Goal: Information Seeking & Learning: Compare options

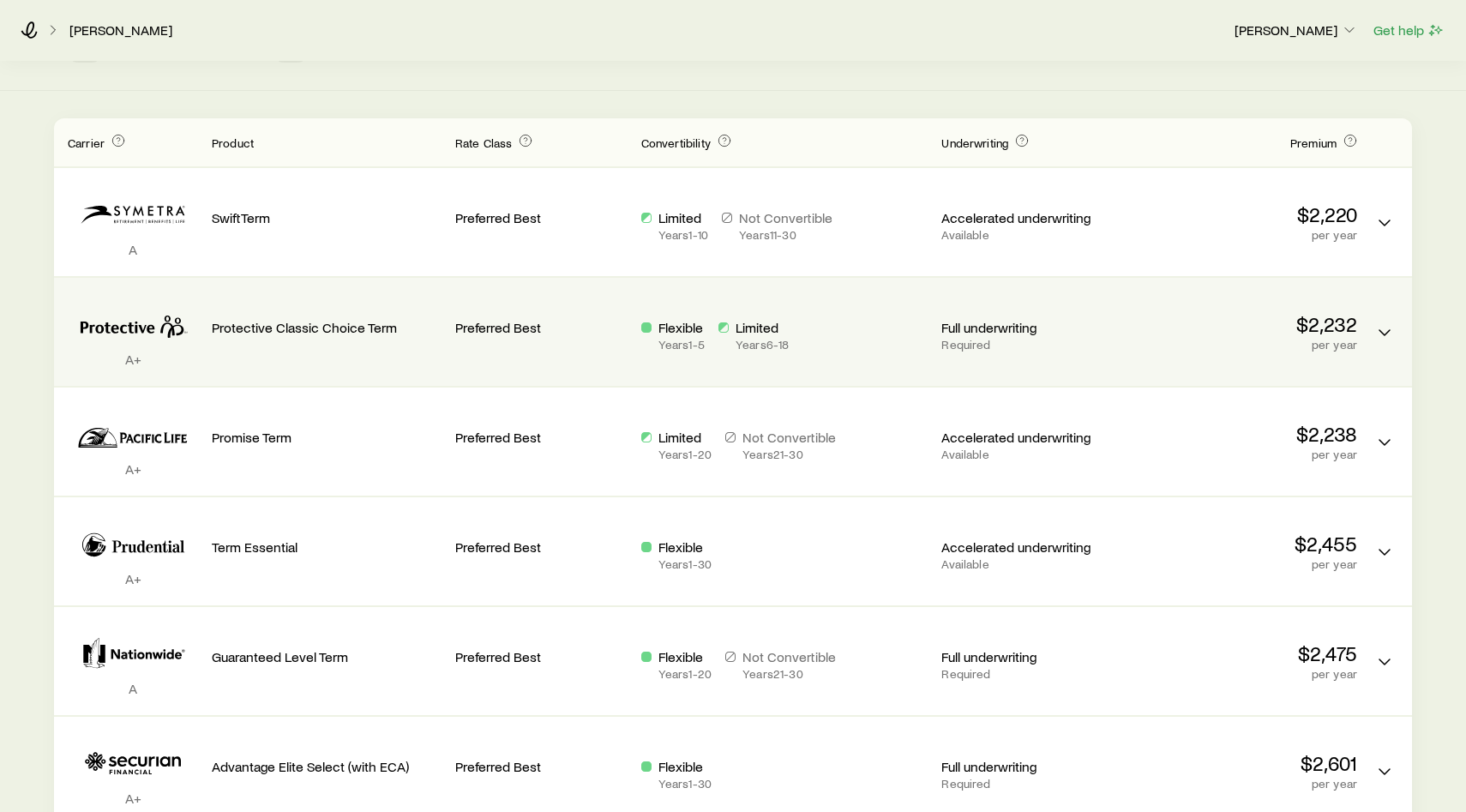
scroll to position [484, 0]
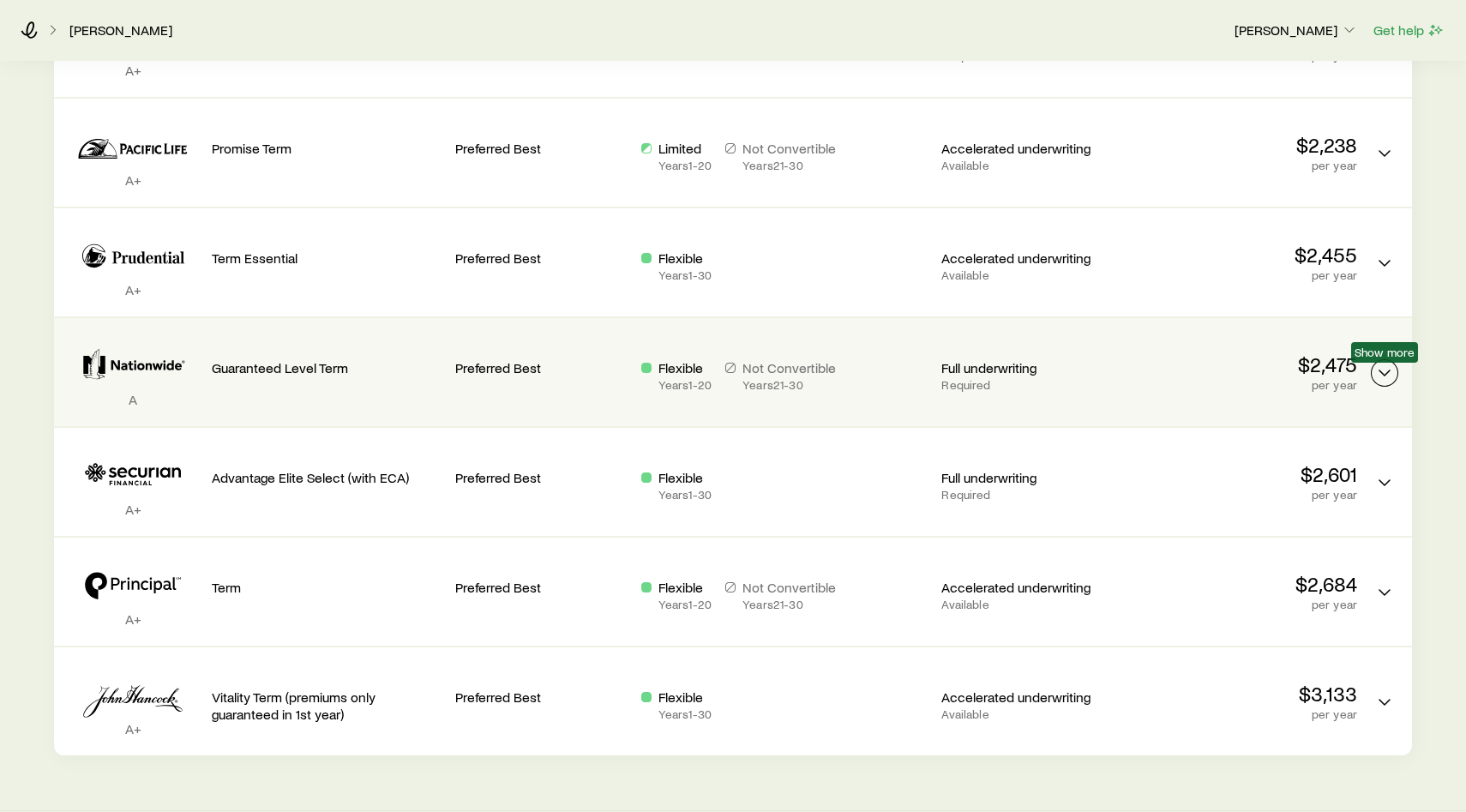
click at [1384, 374] on polyline "Term quotes" at bounding box center [1384, 372] width 11 height 5
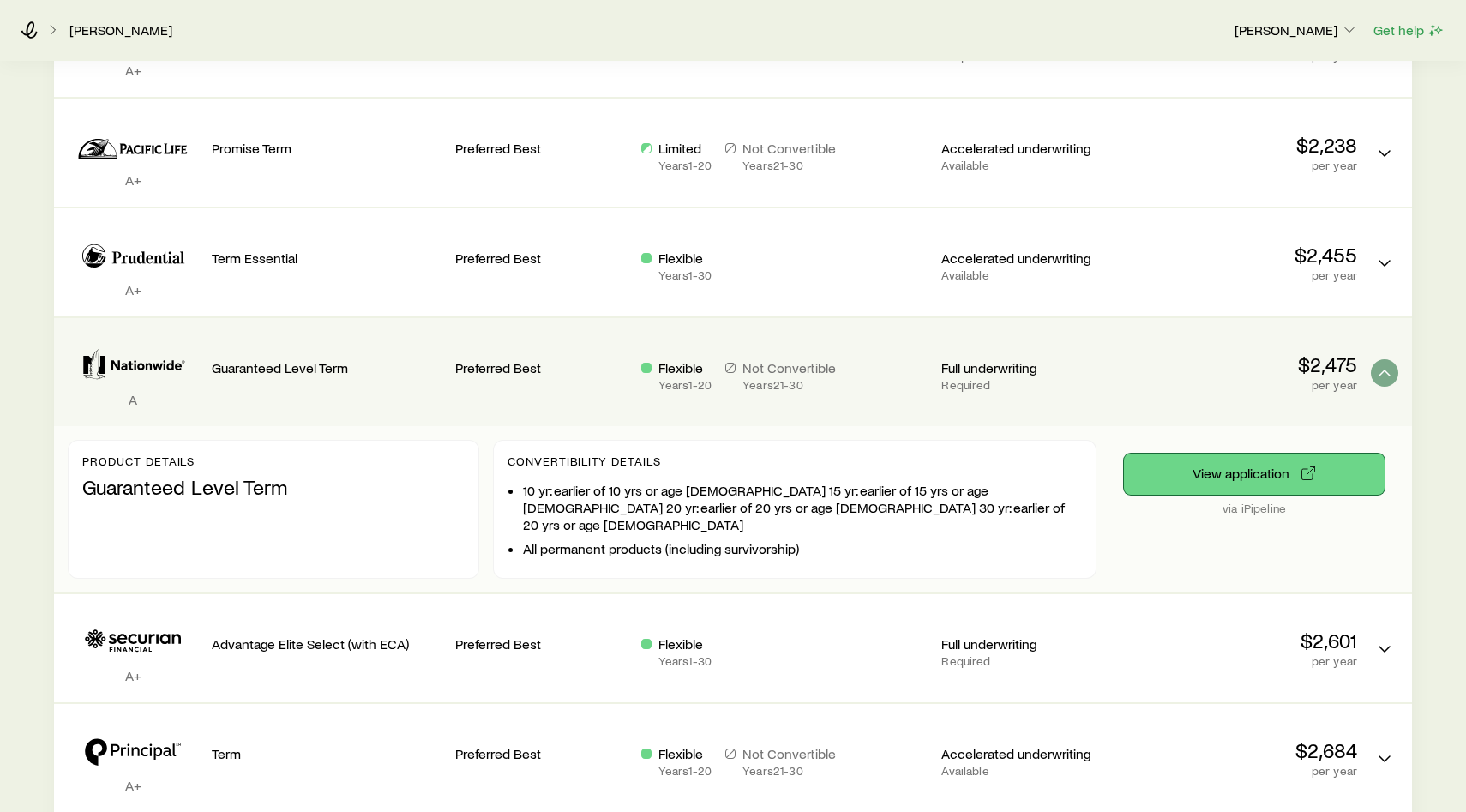
click at [1251, 479] on button "View application" at bounding box center [1254, 474] width 260 height 41
click at [1277, 480] on button "View application" at bounding box center [1254, 474] width 260 height 41
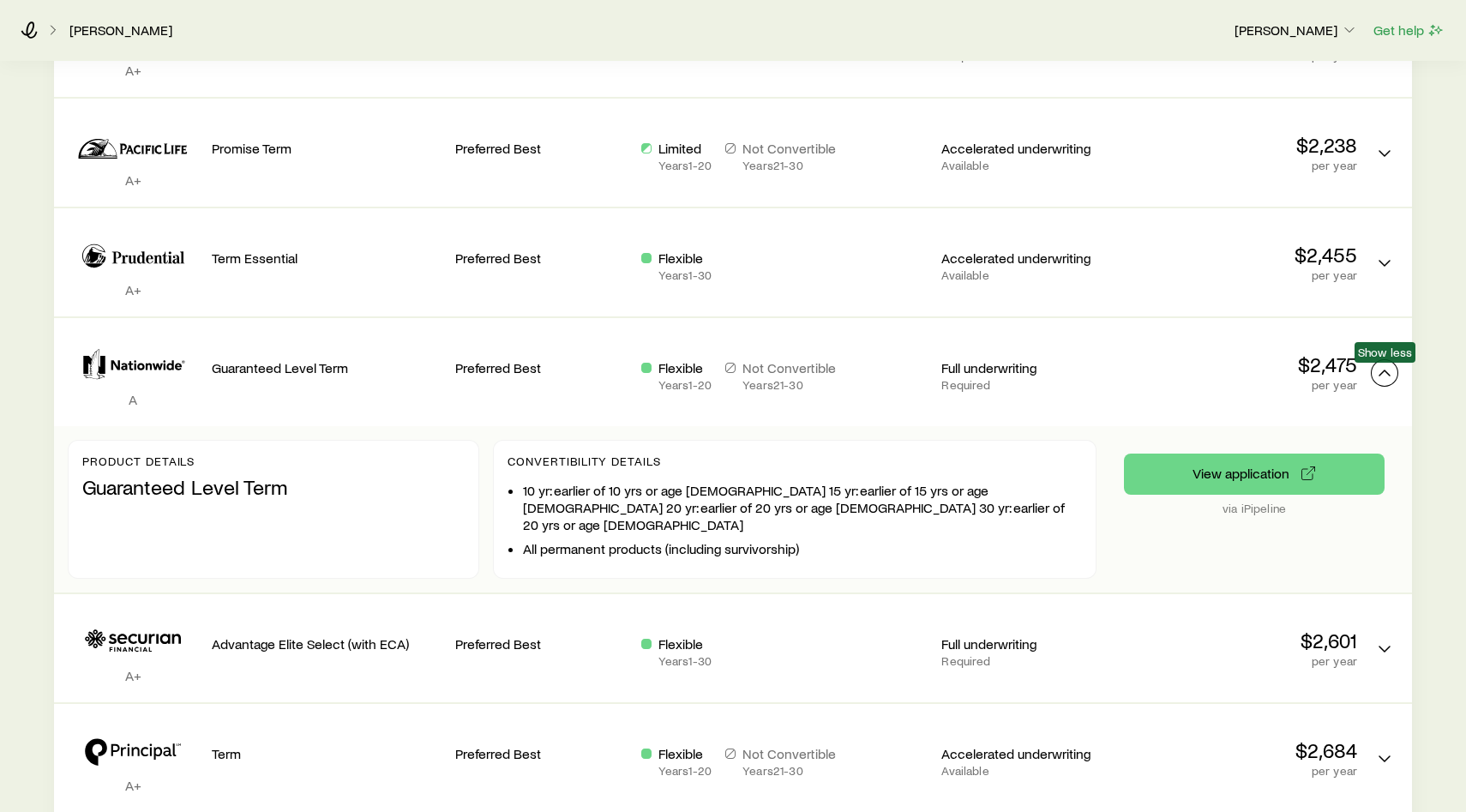
click at [1378, 373] on icon "Term quotes" at bounding box center [1384, 372] width 20 height 20
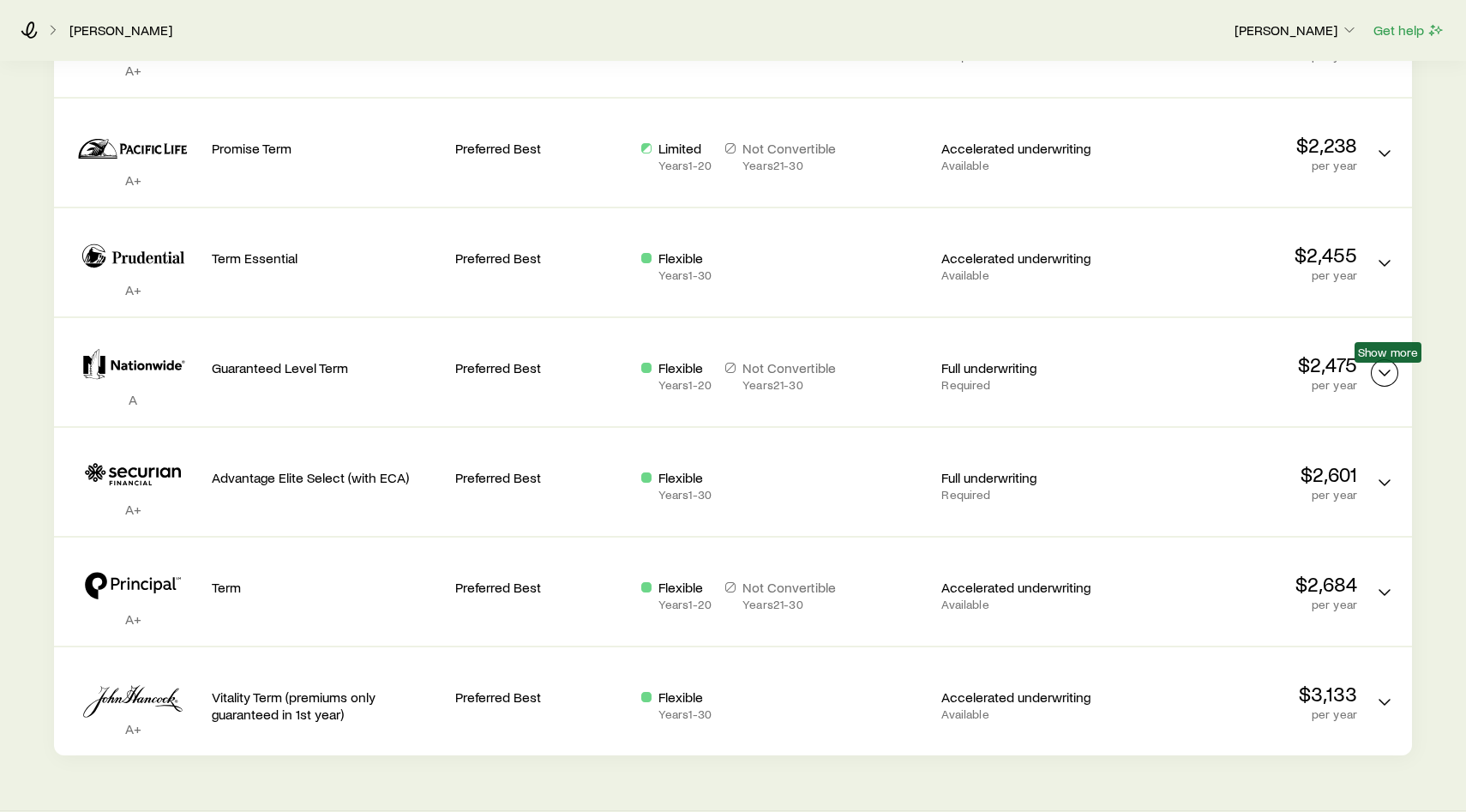
click at [1378, 373] on icon "Term quotes" at bounding box center [1384, 372] width 20 height 20
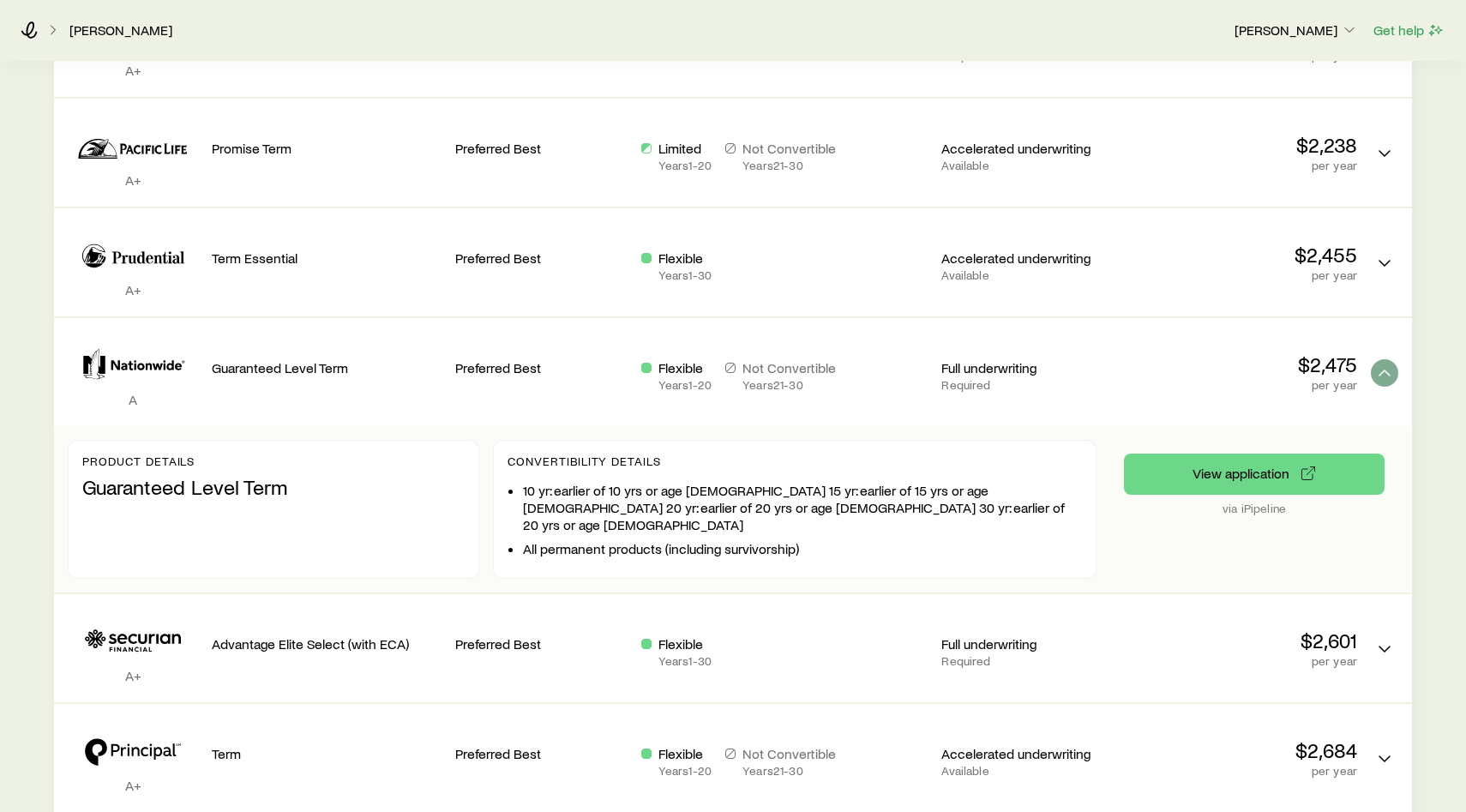
click at [442, 353] on div "A Guaranteed Level Term Preferred Best Flexible Years 1 - 20 Not Convertible Ye…" at bounding box center [732, 371] width 1358 height 108
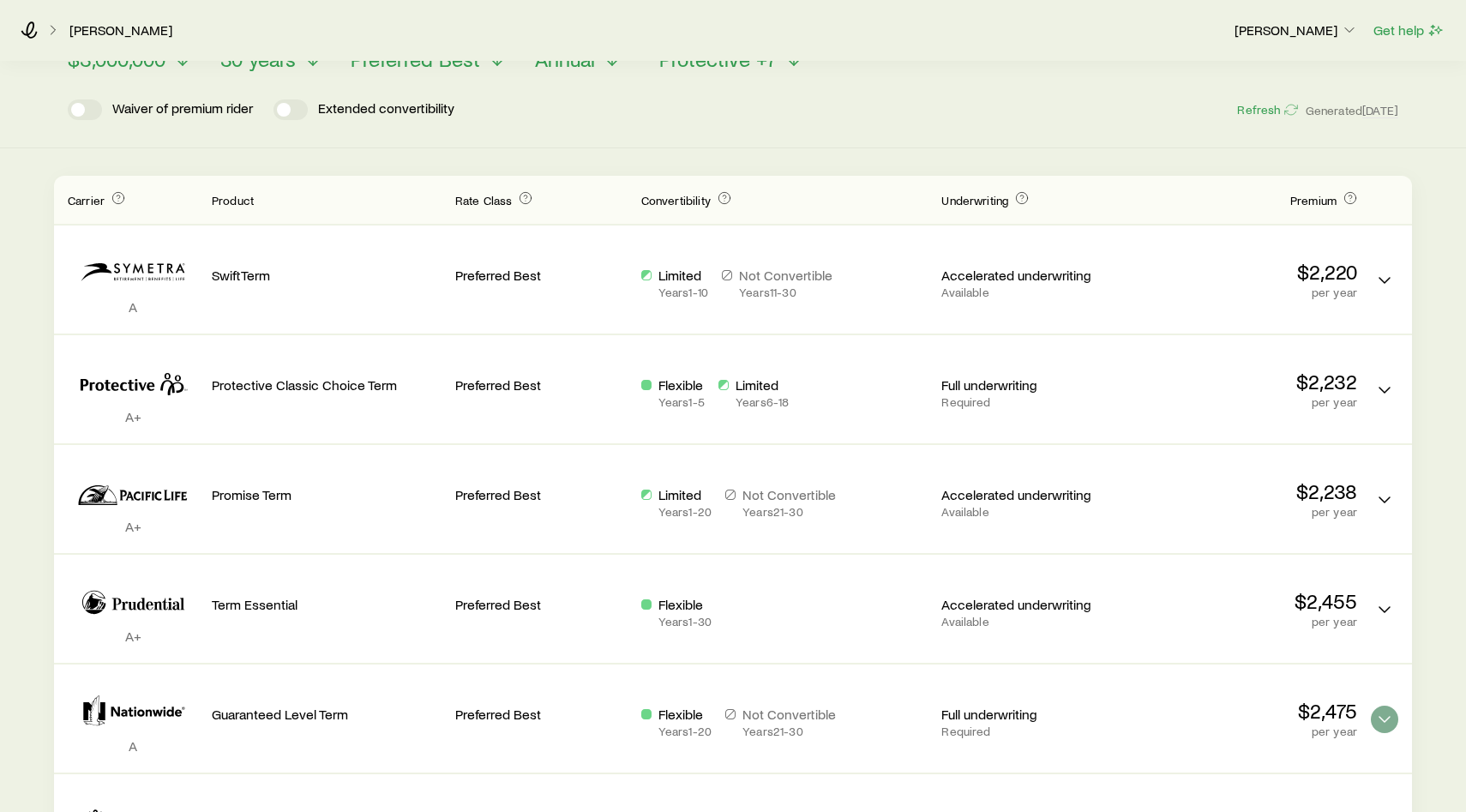
scroll to position [0, 0]
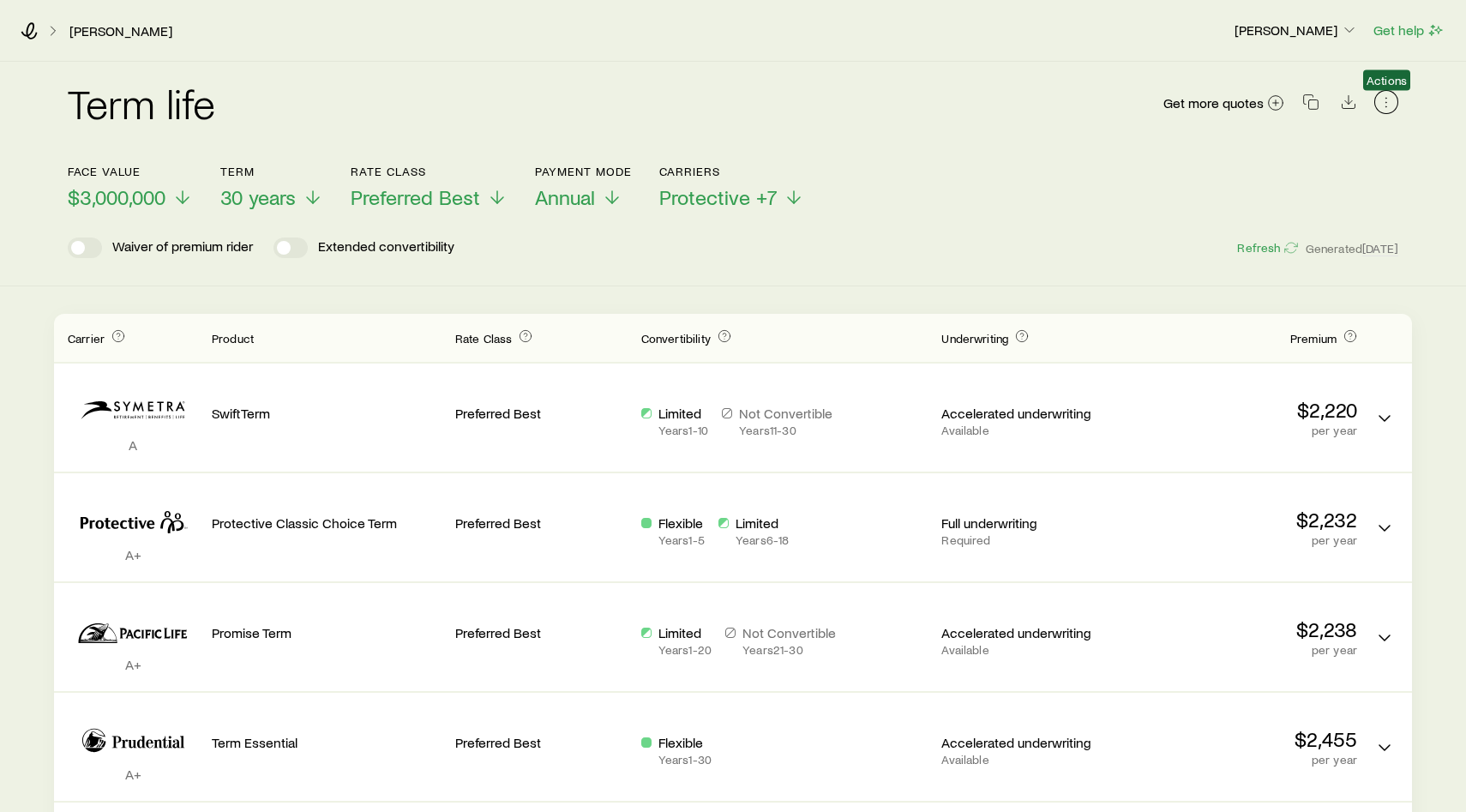
click at [1389, 104] on icon "button" at bounding box center [1386, 102] width 18 height 18
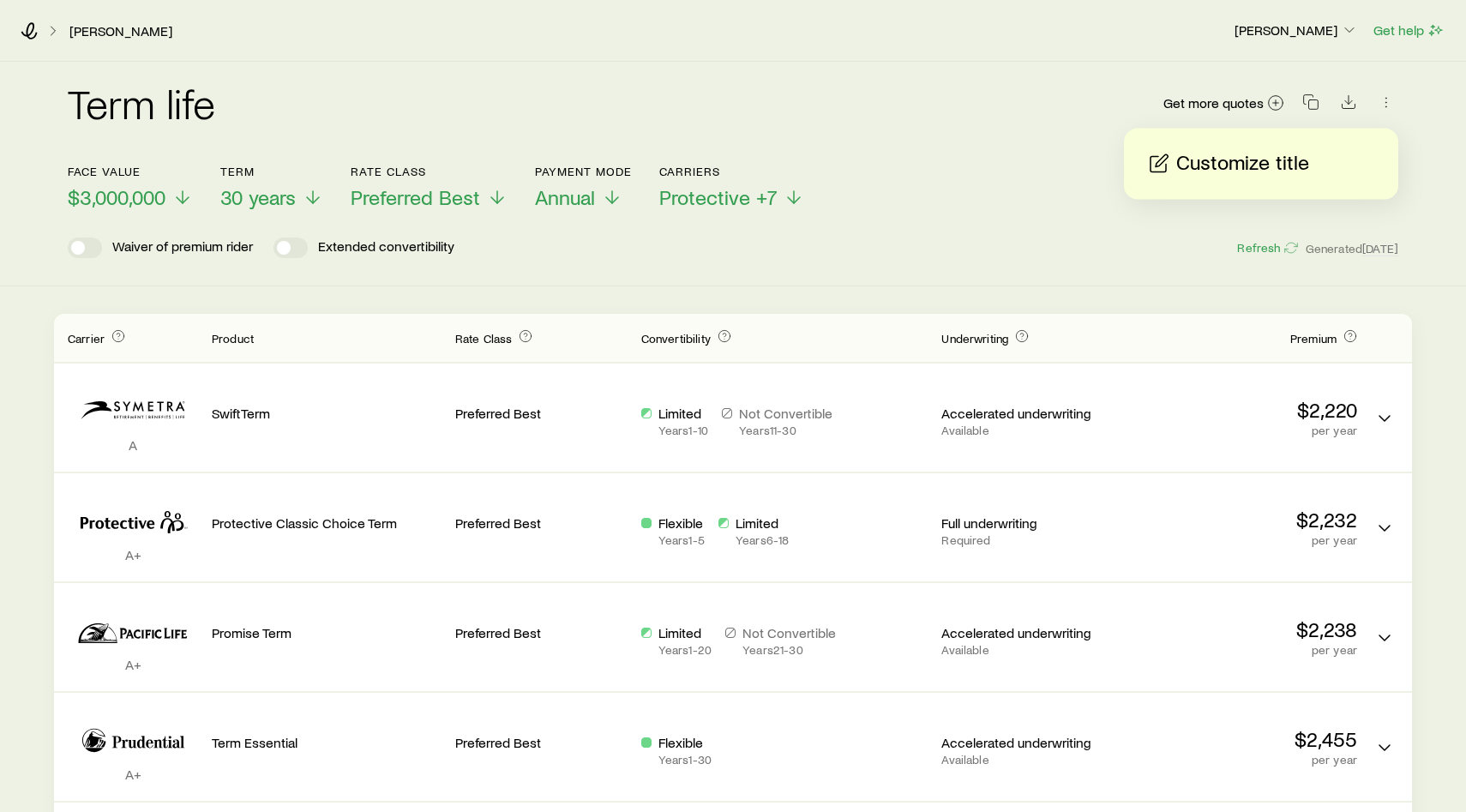
click at [1395, 223] on header "Face value $3,000,000 Term 30 years Rate Class Preferred Best Payment Mode Annu…" at bounding box center [732, 212] width 1331 height 94
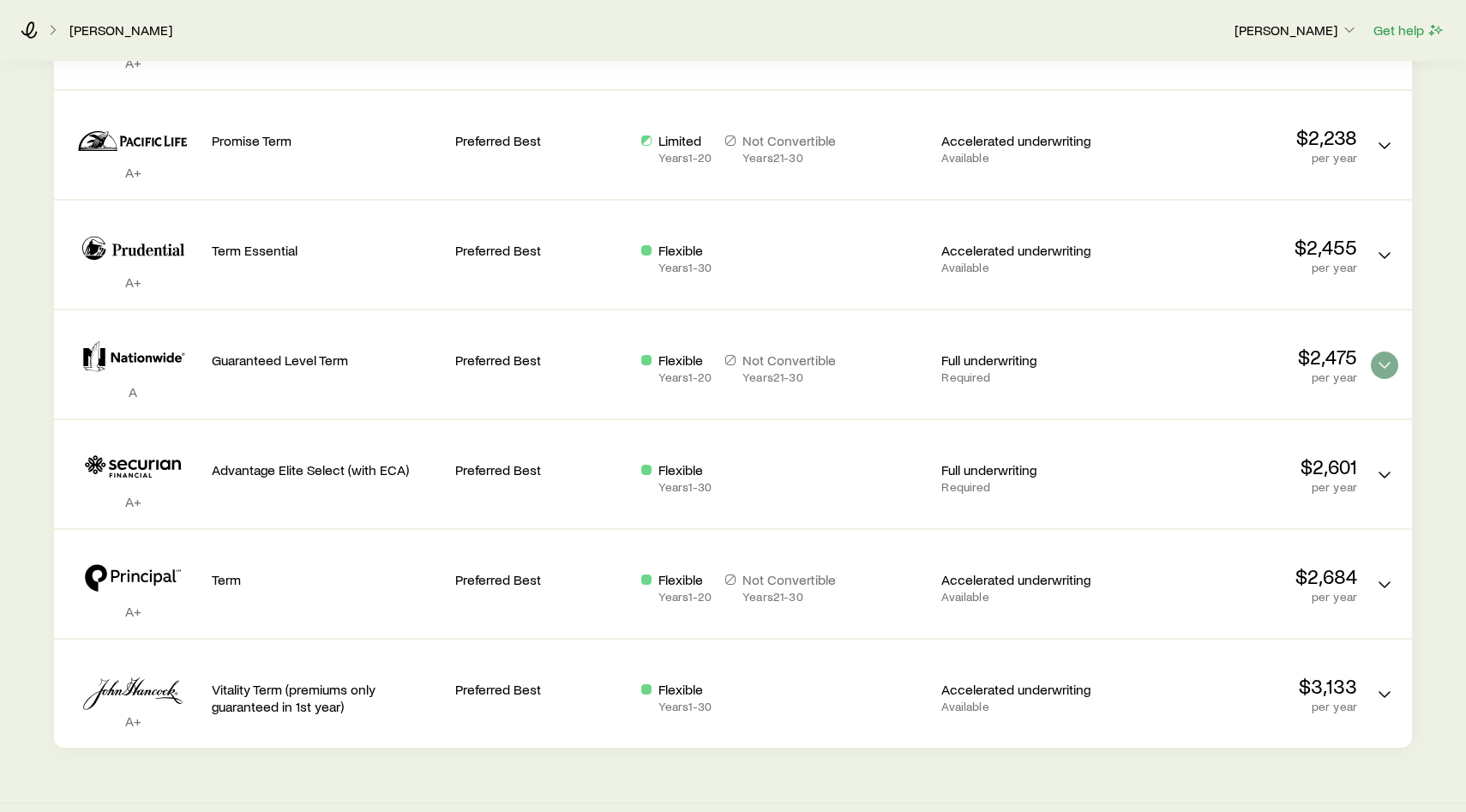
scroll to position [503, 0]
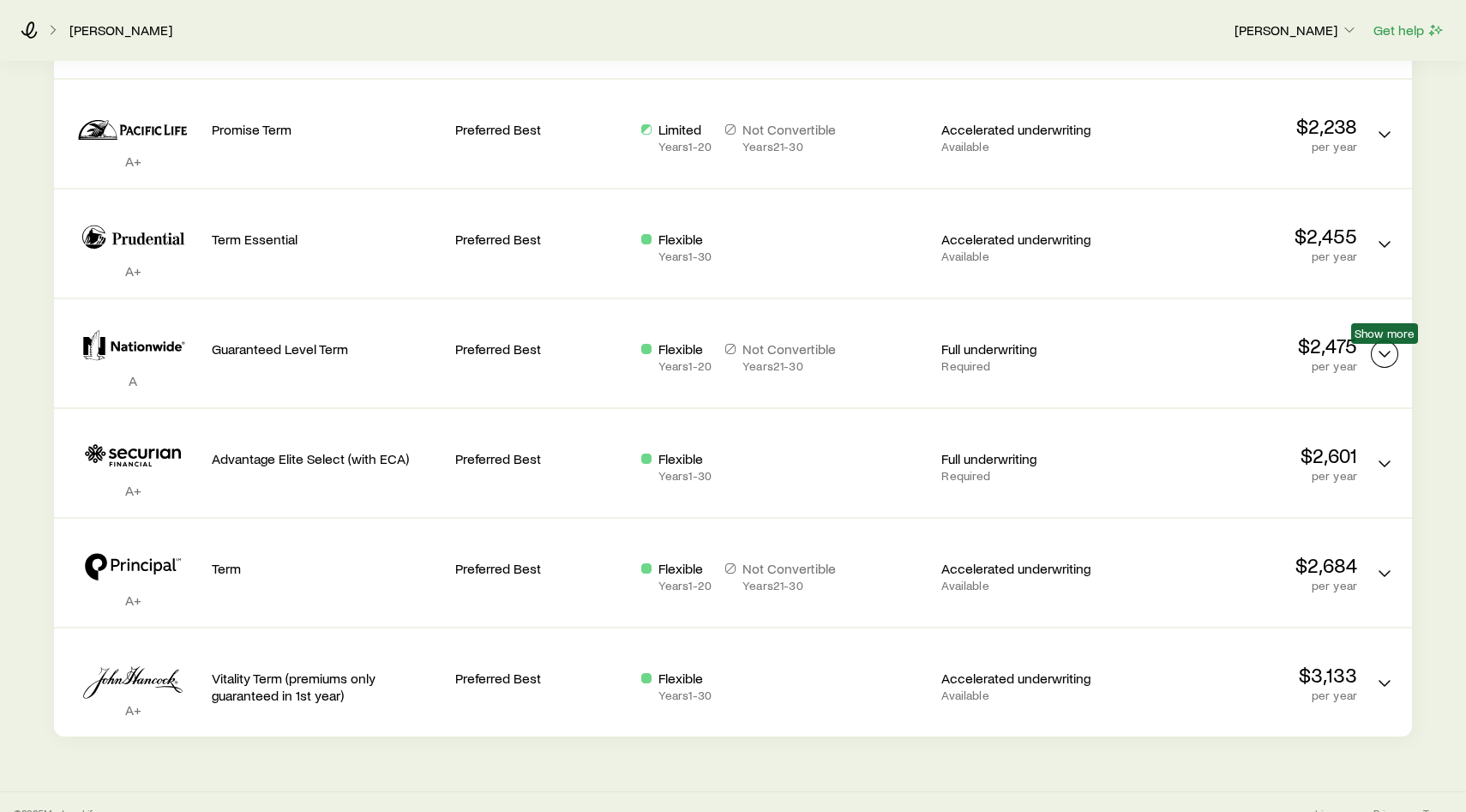
click at [1379, 359] on icon "Term quotes" at bounding box center [1384, 354] width 20 height 20
